Goal: Information Seeking & Learning: Learn about a topic

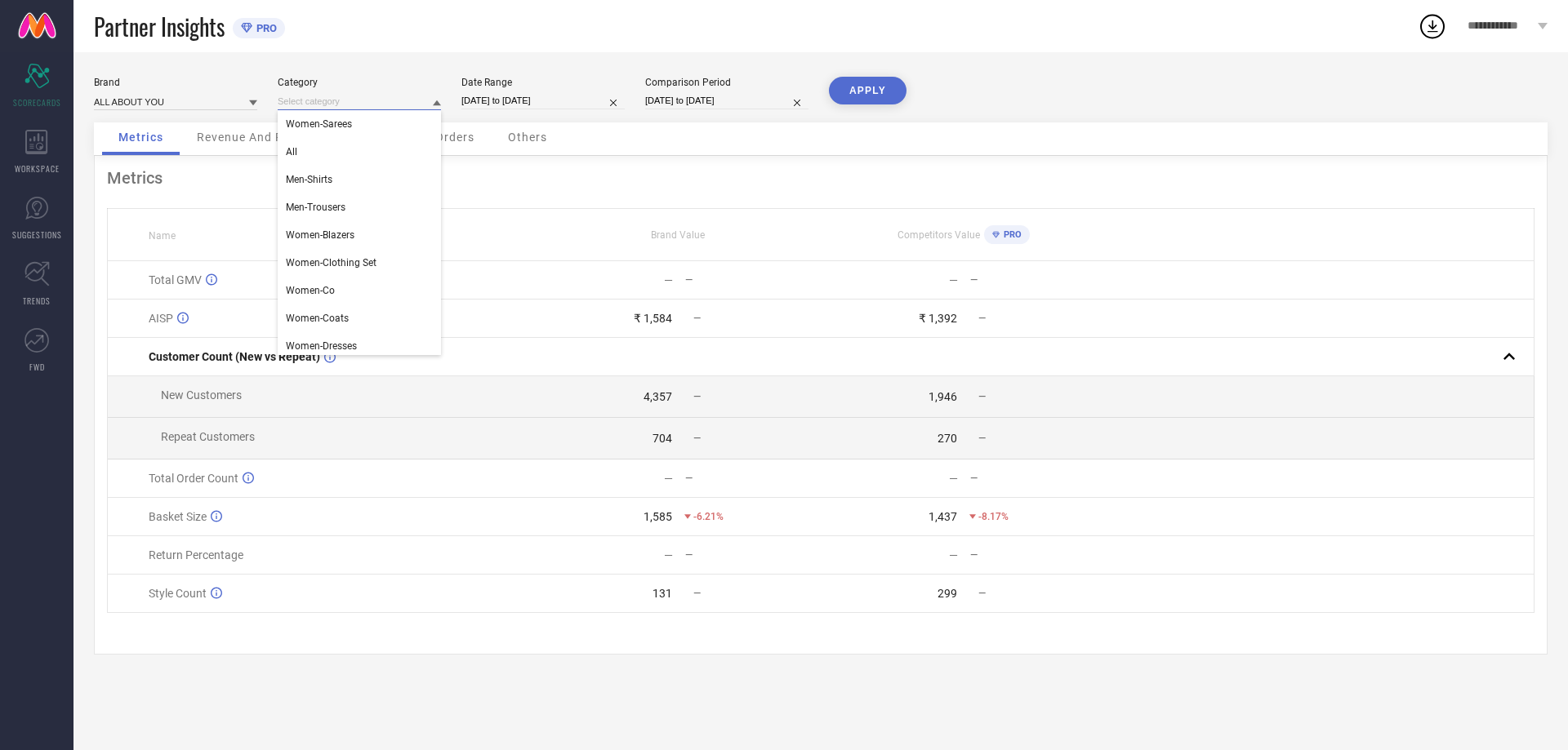
click at [321, 105] on input at bounding box center [358, 101] width 163 height 17
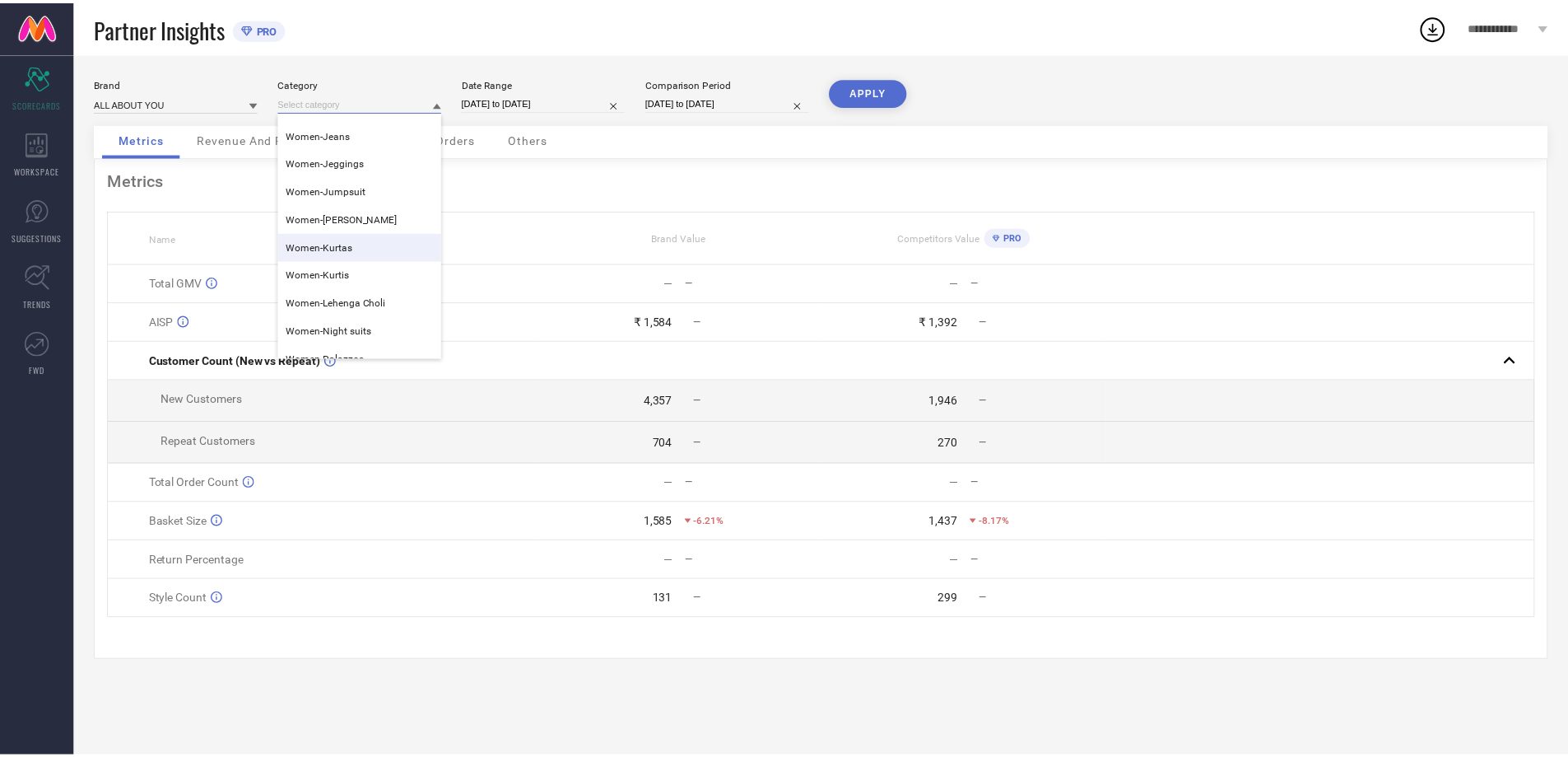
scroll to position [411, 0]
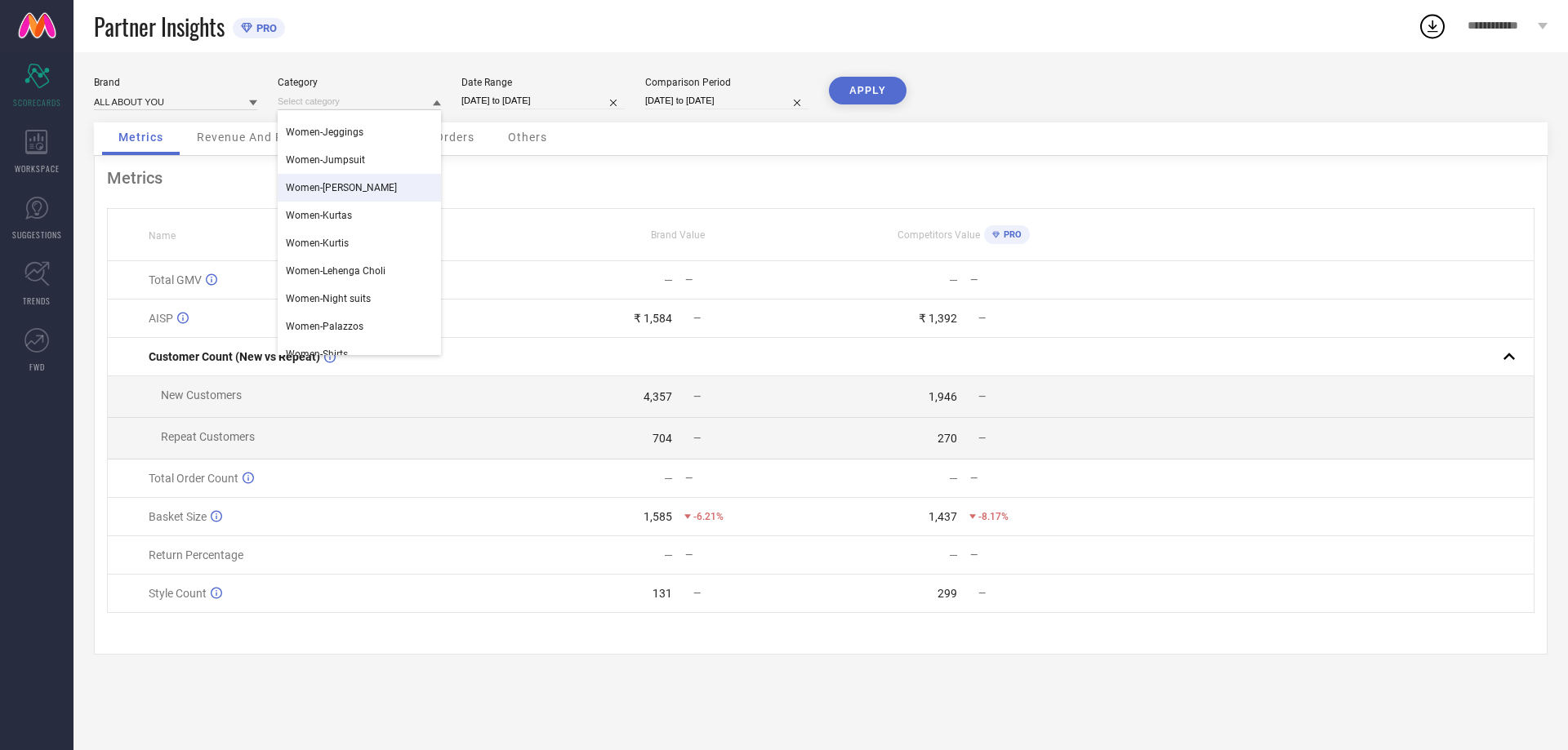
click at [375, 193] on div "Women-[PERSON_NAME]" at bounding box center [358, 188] width 163 height 28
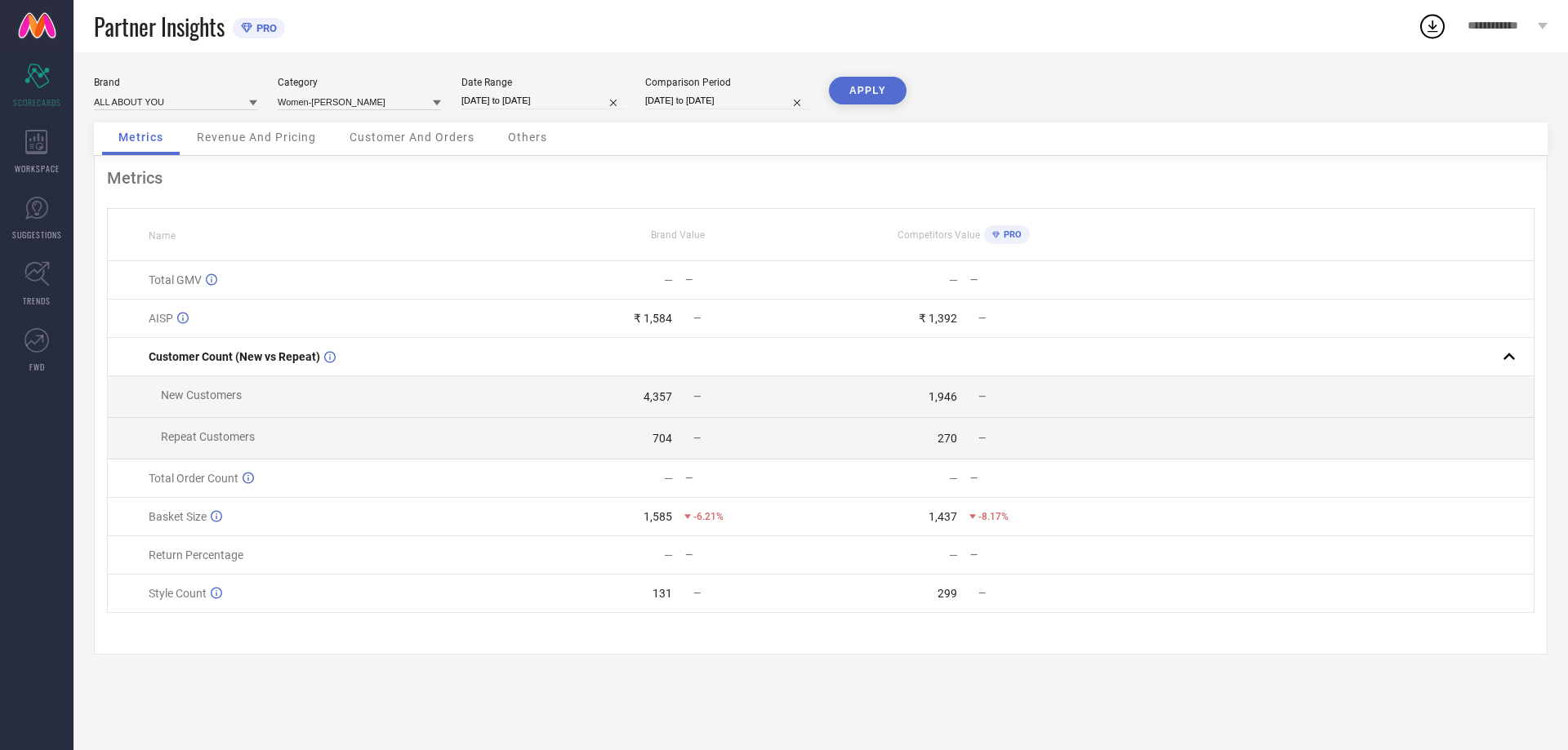
click at [862, 81] on button "APPLY" at bounding box center [867, 91] width 78 height 28
click at [235, 137] on span "Revenue And Pricing" at bounding box center [256, 136] width 119 height 13
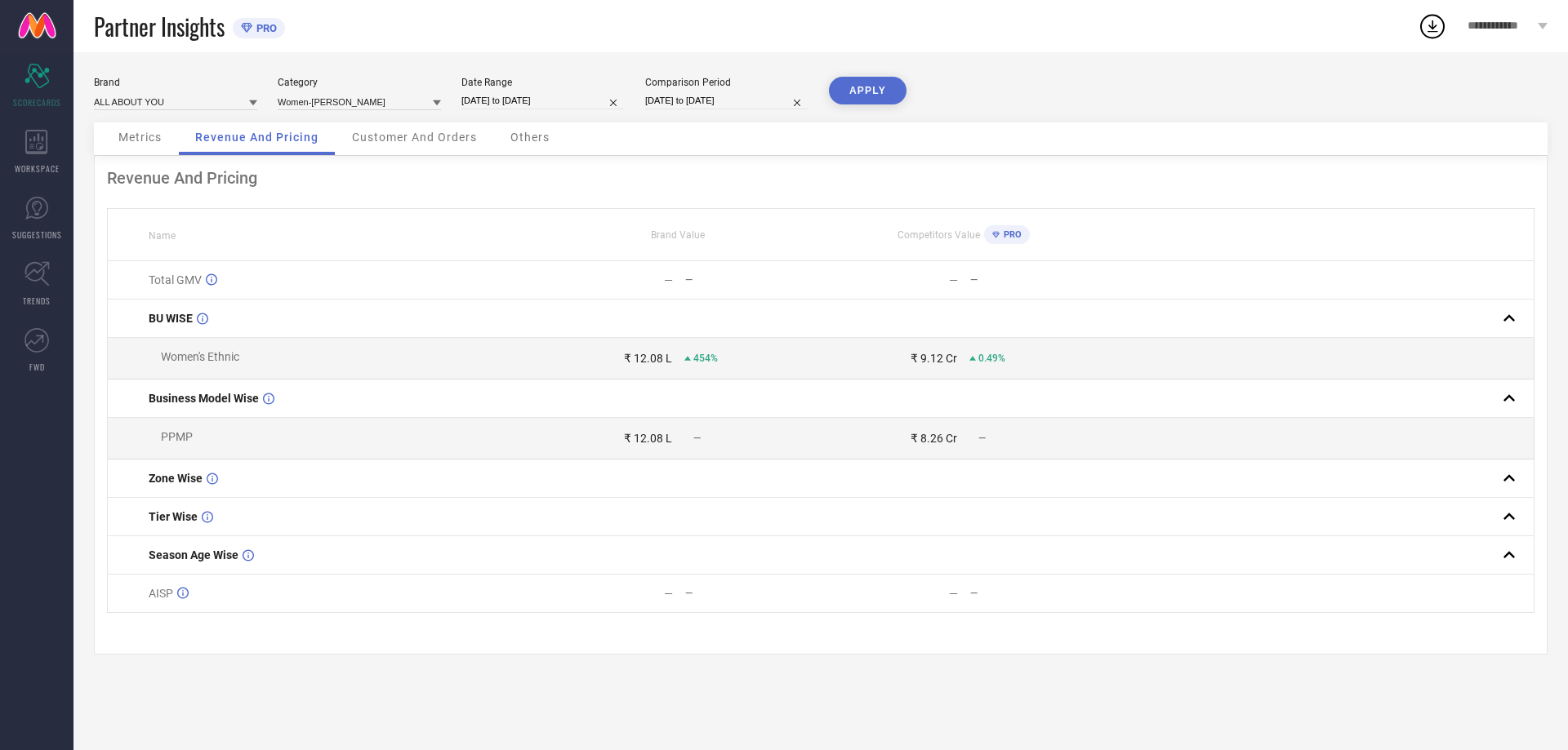
click at [382, 132] on span "Customer And Orders" at bounding box center [414, 136] width 125 height 13
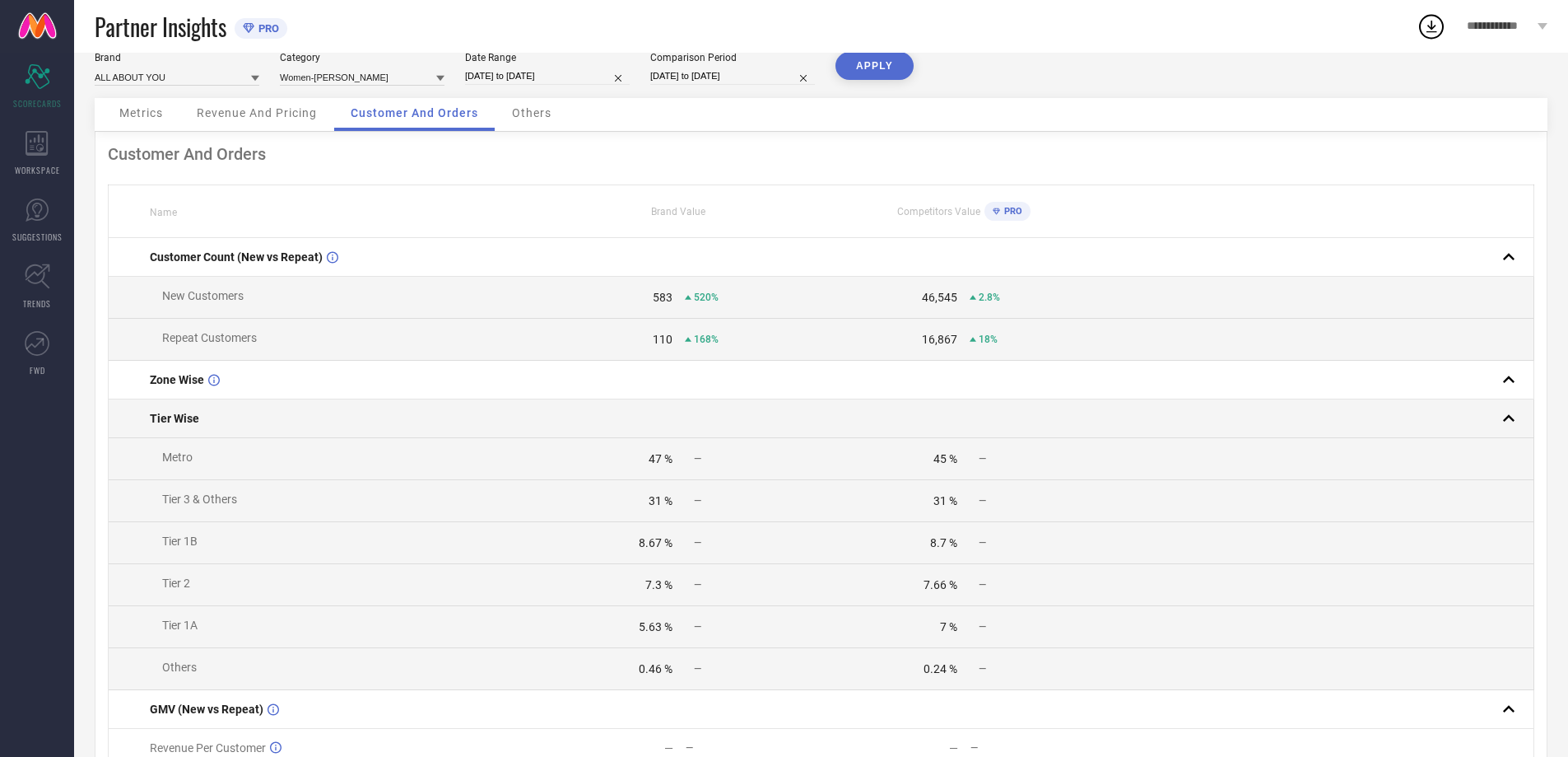
scroll to position [0, 0]
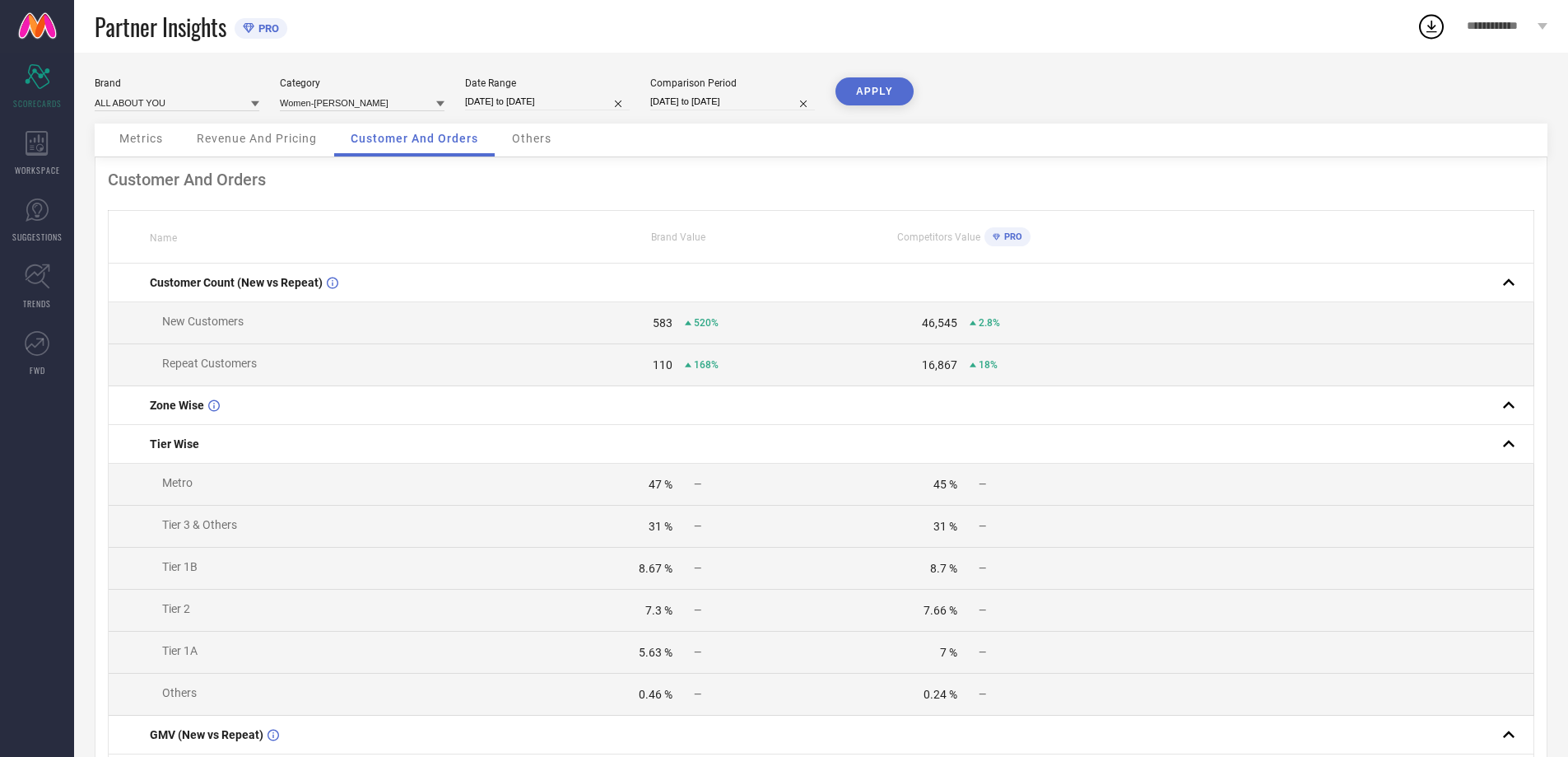
click at [519, 136] on span "Others" at bounding box center [532, 137] width 40 height 13
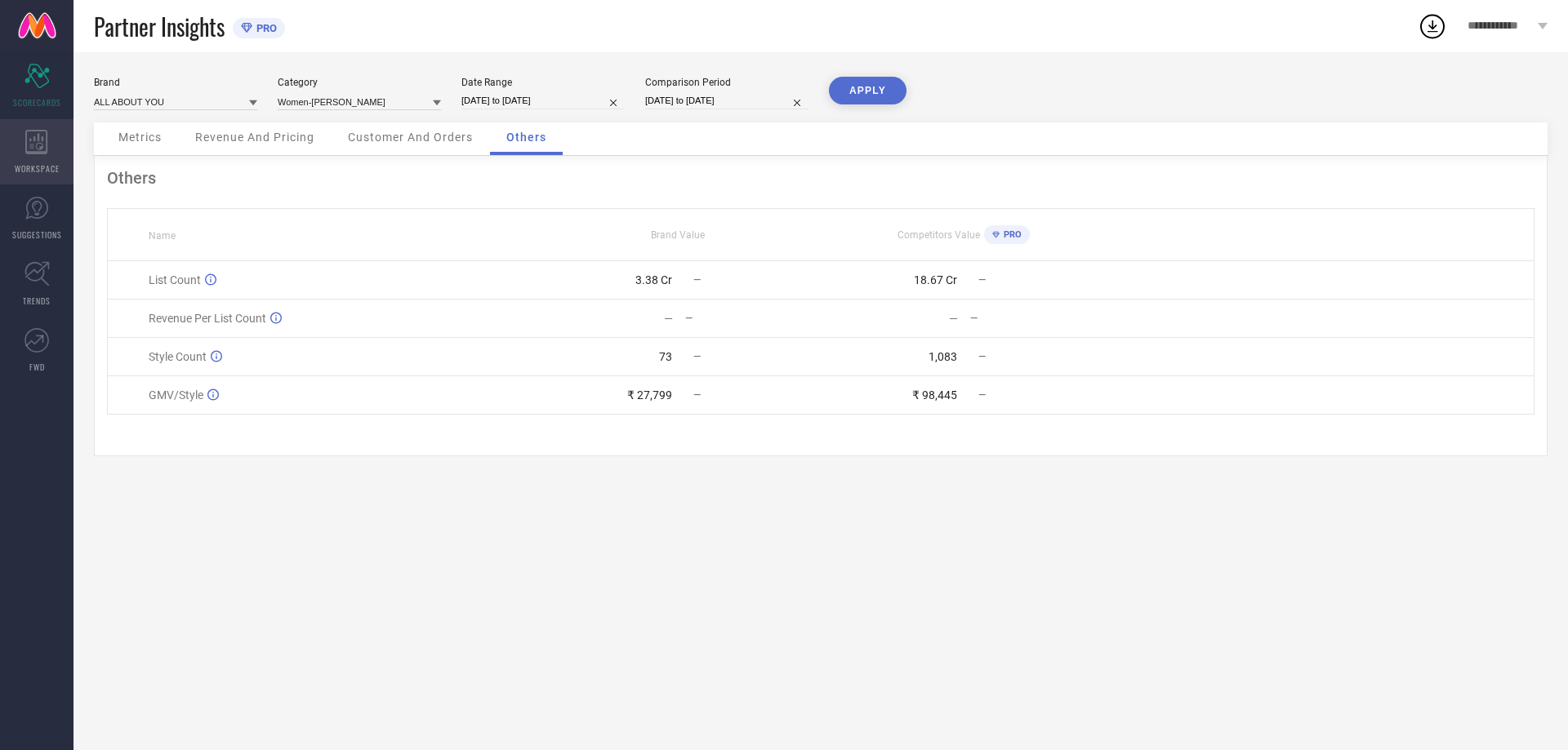
click at [35, 139] on icon at bounding box center [37, 141] width 22 height 25
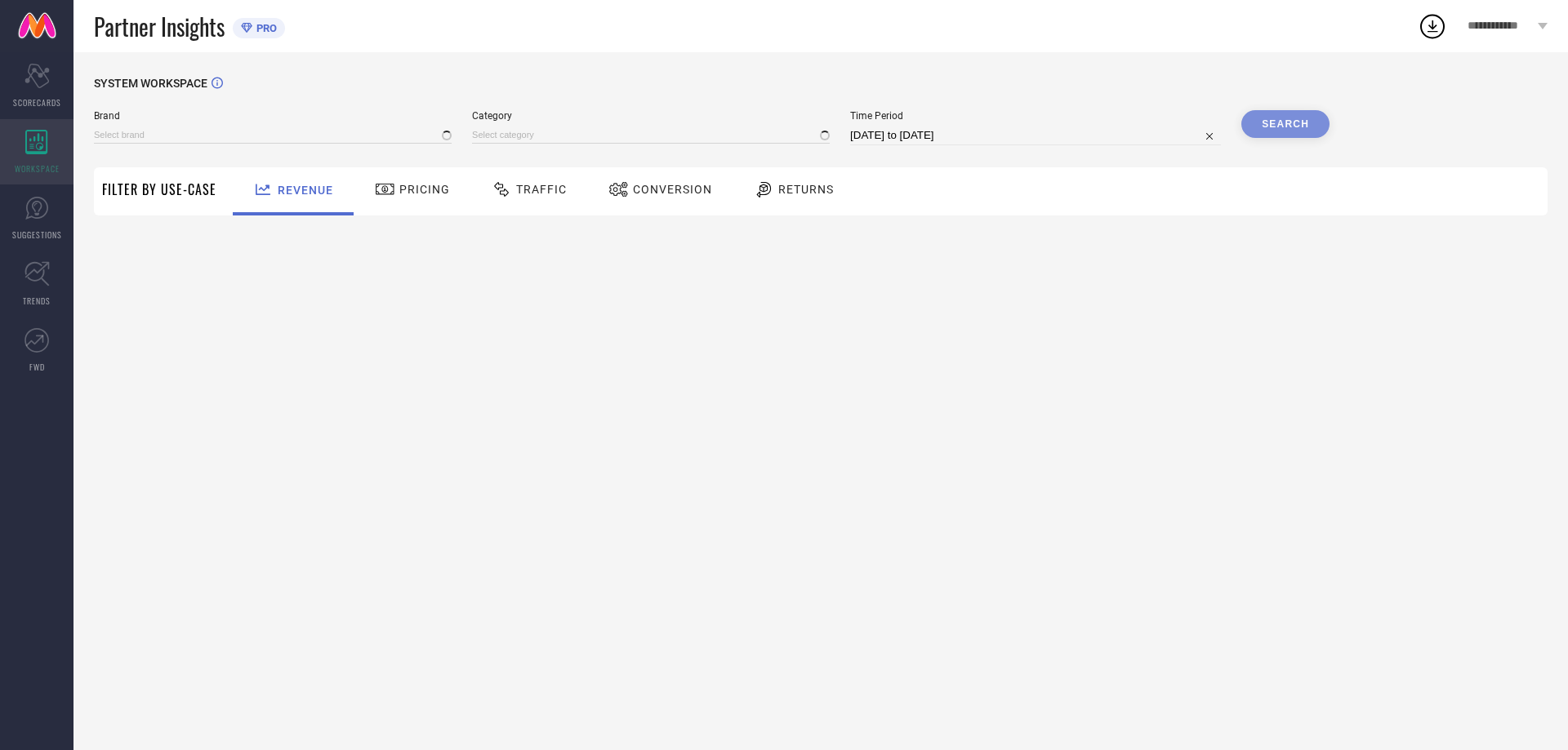
type input "ALL ABOUT YOU"
type input "All"
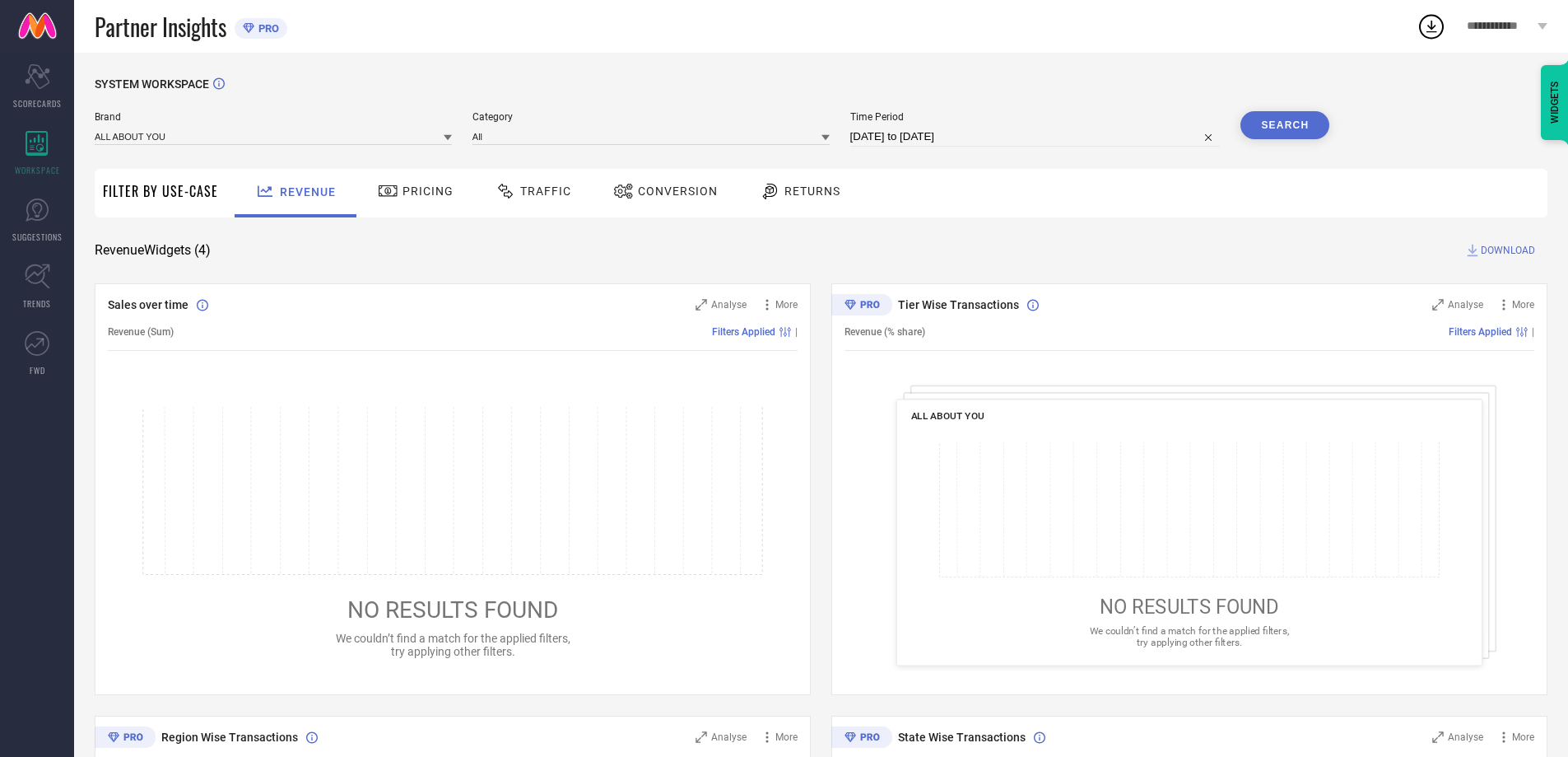
click at [411, 170] on div "Pricing" at bounding box center [415, 193] width 116 height 49
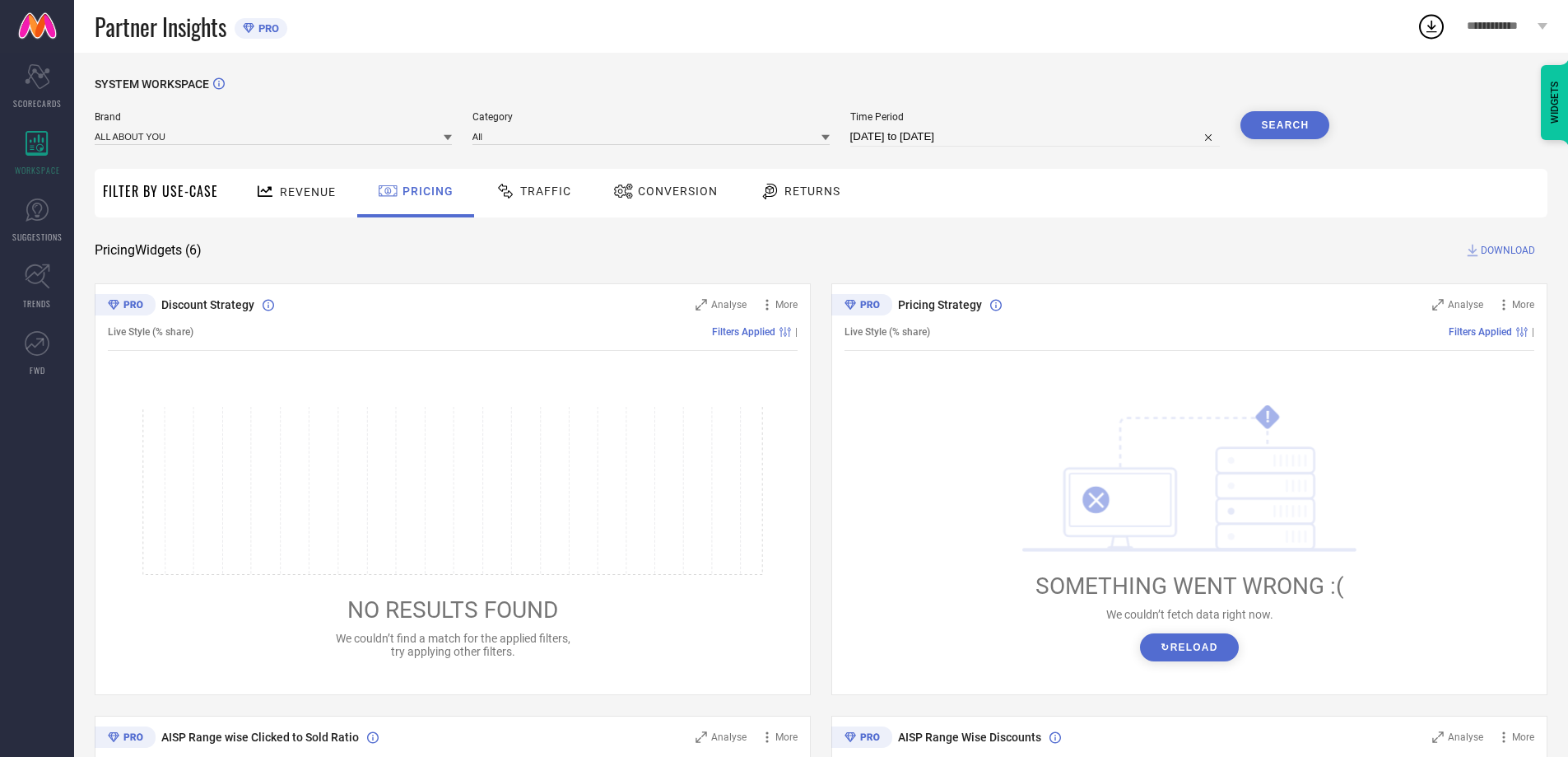
click at [565, 201] on div "Traffic" at bounding box center [534, 191] width 84 height 28
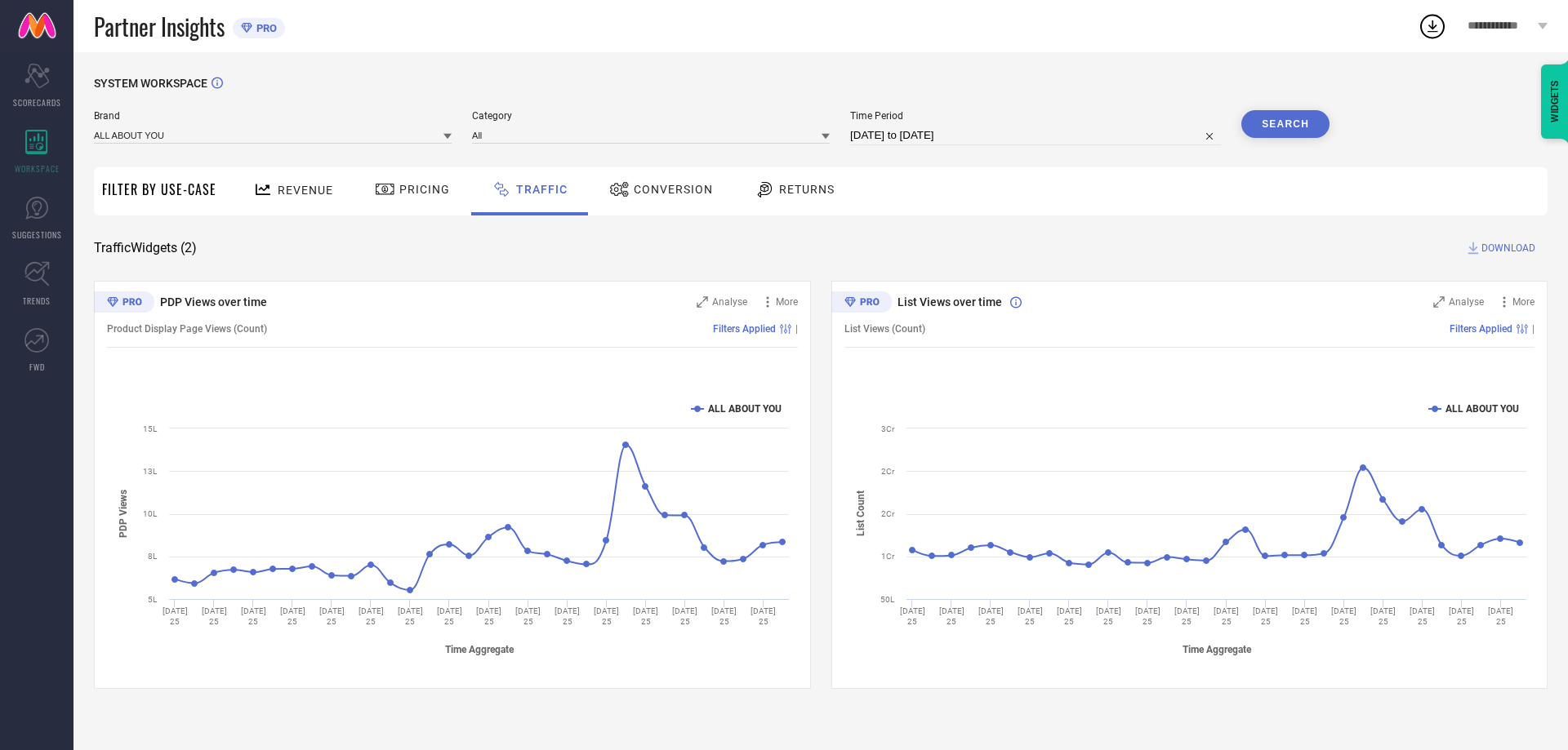
click at [651, 193] on span "Conversion" at bounding box center [673, 188] width 79 height 13
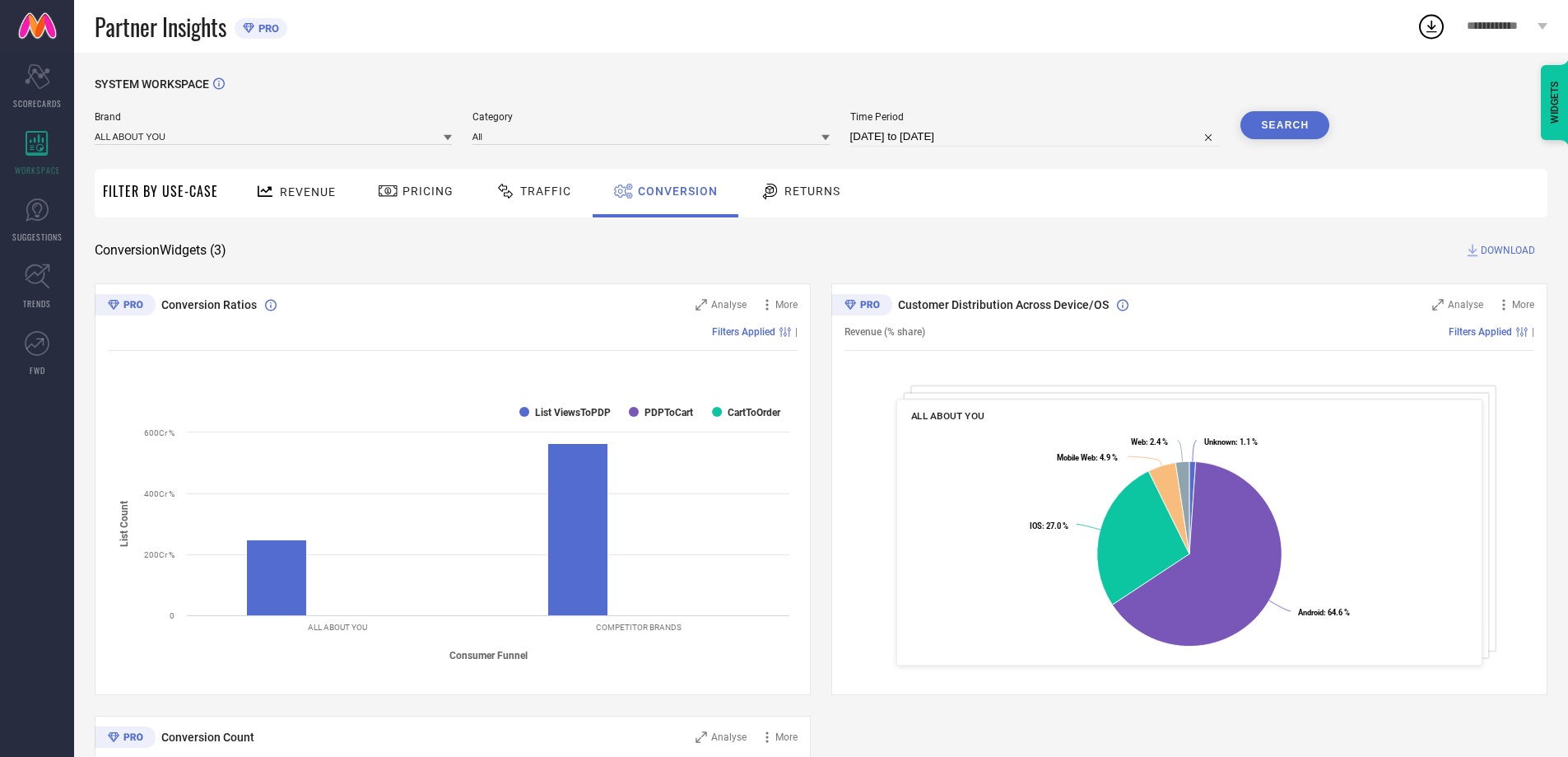
click at [782, 178] on div "Returns" at bounding box center [799, 191] width 89 height 28
